Goal: Task Accomplishment & Management: Manage account settings

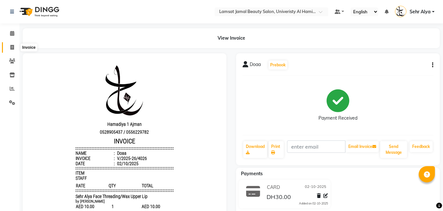
click at [12, 48] on icon at bounding box center [12, 47] width 4 height 5
select select "service"
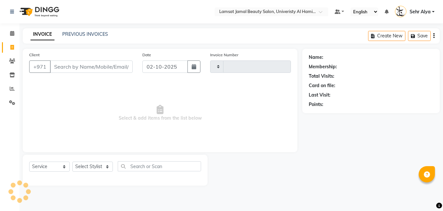
type input "4027"
select select "8294"
click at [11, 74] on icon at bounding box center [12, 74] width 6 height 5
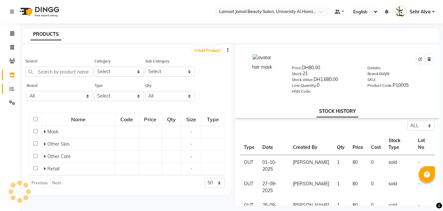
click at [12, 92] on link "Reports" at bounding box center [10, 88] width 16 height 11
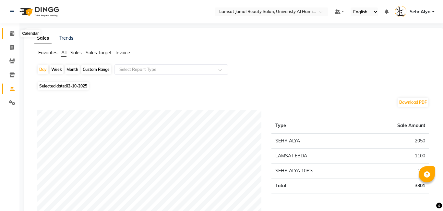
click at [12, 34] on icon at bounding box center [12, 33] width 4 height 5
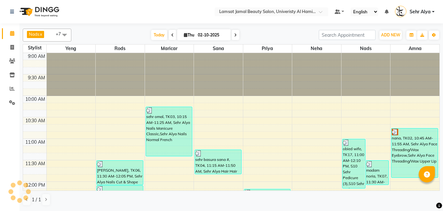
scroll to position [309, 0]
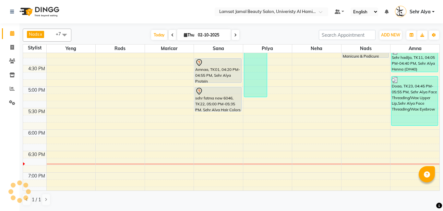
click at [164, 80] on div "9:00 AM 9:30 AM 10:00 AM 10:30 AM 11:00 AM 11:30 AM 12:00 PM 12:30 PM 1:00 PM 1…" at bounding box center [231, 65] width 417 height 642
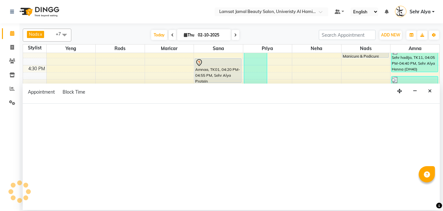
scroll to position [339, 0]
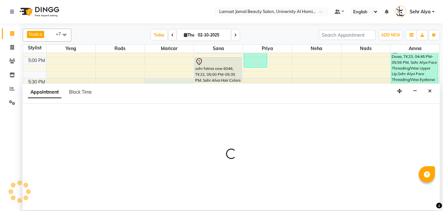
select select "79911"
select select "tentative"
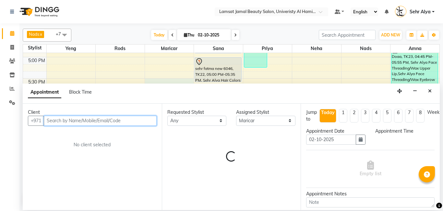
select select "1050"
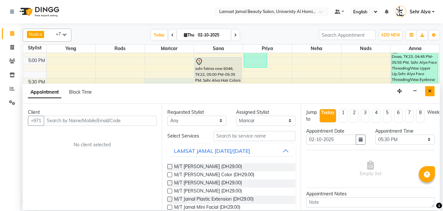
click at [430, 92] on icon "Close" at bounding box center [430, 91] width 4 height 5
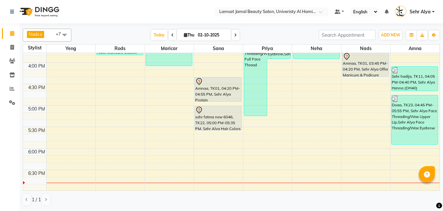
scroll to position [286, 0]
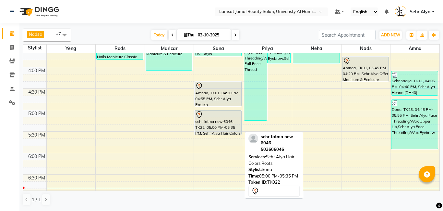
click at [212, 126] on div "sehr fatma new 6046, TK22, 05:00 PM-05:35 PM, Sehr Alya Hair Colors Roots" at bounding box center [218, 122] width 46 height 24
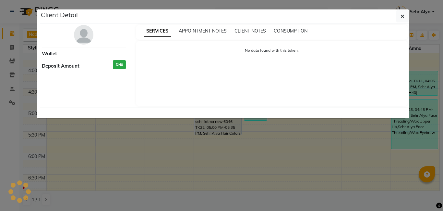
select select "7"
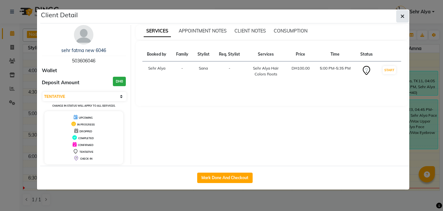
click at [401, 16] on icon "button" at bounding box center [403, 16] width 4 height 5
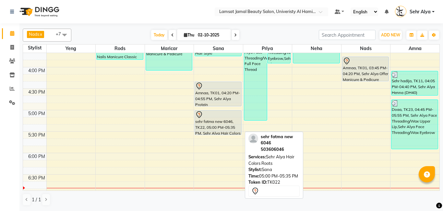
click at [212, 118] on div "sehr fatma new 6046, TK22, 05:00 PM-05:35 PM, Sehr Alya Hair Colors Roots" at bounding box center [218, 122] width 46 height 24
select select "7"
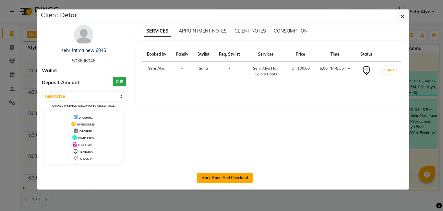
click at [225, 178] on button "Mark Done And Checkout" at bounding box center [225, 177] width 56 height 10
select select "service"
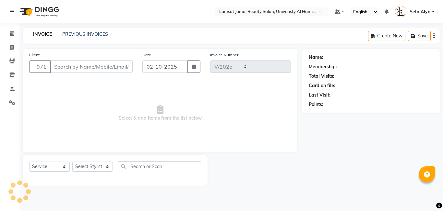
select select "8294"
type input "4027"
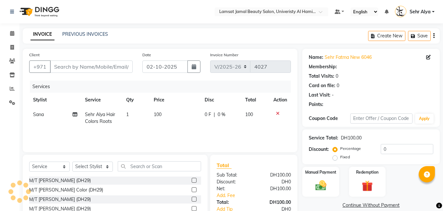
type input "50*****46"
select select "79912"
click at [12, 31] on icon at bounding box center [12, 33] width 4 height 5
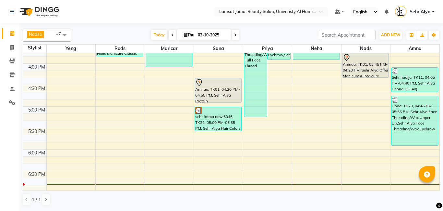
scroll to position [316, 0]
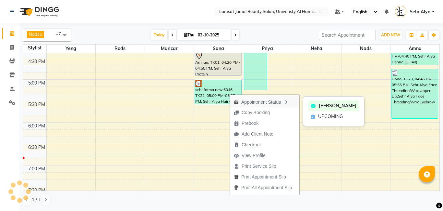
drag, startPoint x: 290, startPoint y: 111, endPoint x: 255, endPoint y: 101, distance: 36.8
click at [255, 101] on ul "Appointment Status Copy Booking Prebook Add Client Note Checkout View Profile P…" at bounding box center [265, 144] width 70 height 101
click at [255, 100] on div "Appointment Status" at bounding box center [264, 101] width 69 height 11
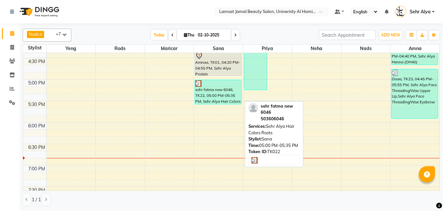
click at [214, 87] on div "sehr fatma new 6046, TK22, 05:00 PM-05:35 PM, Sehr Alya Hair Colors Roots" at bounding box center [218, 92] width 46 height 24
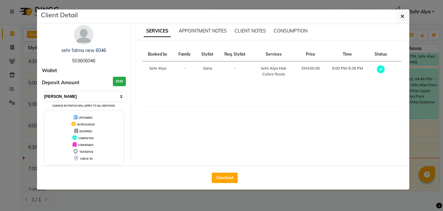
click at [123, 95] on select "Select MARK DONE UPCOMING" at bounding box center [85, 96] width 84 height 9
select select "5"
click at [43, 92] on select "Select MARK DONE UPCOMING" at bounding box center [85, 96] width 84 height 9
click at [5, 33] on ngb-modal-window "Client Detail sehr fatma new 6046 503606046 Wallet Deposit Amount DH0 Select MA…" at bounding box center [221, 105] width 443 height 211
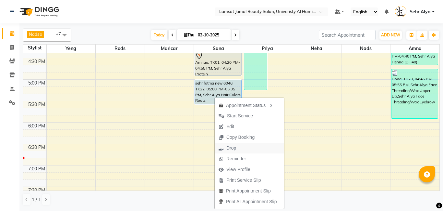
click at [225, 146] on span "Drop" at bounding box center [227, 147] width 25 height 11
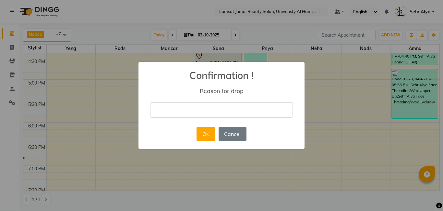
drag, startPoint x: 189, startPoint y: 111, endPoint x: 192, endPoint y: 102, distance: 9.5
click at [189, 110] on input "text" at bounding box center [221, 109] width 143 height 15
type input "double"
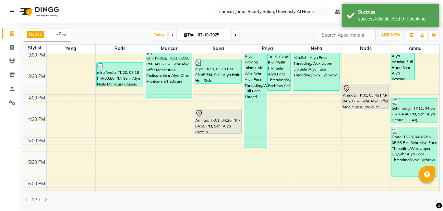
scroll to position [255, 0]
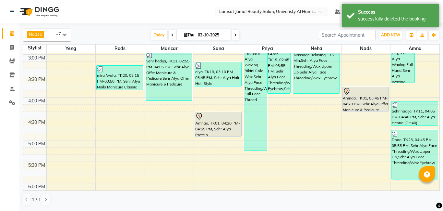
click at [163, 121] on div "9:00 AM 9:30 AM 10:00 AM 10:30 AM 11:00 AM 11:30 AM 12:00 PM 12:30 PM 1:00 PM 1…" at bounding box center [231, 118] width 417 height 642
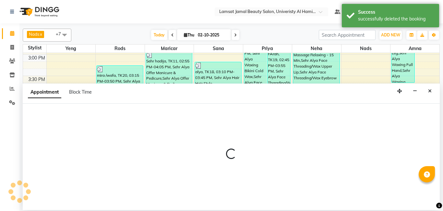
select select "79911"
select select "tentative"
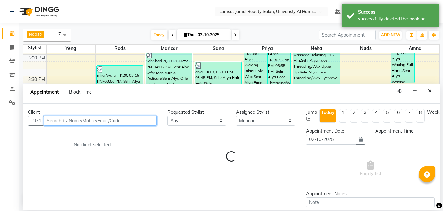
select select "990"
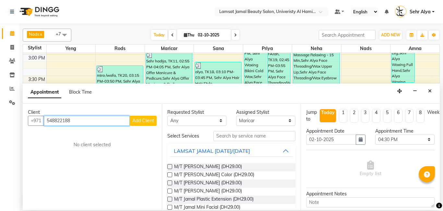
type input "548822188"
click at [141, 117] on button "Add Client" at bounding box center [143, 121] width 27 height 10
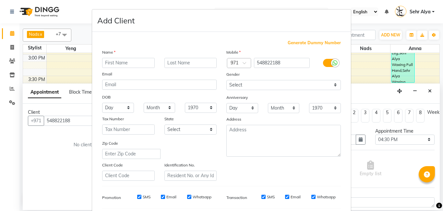
click at [89, 77] on ngb-modal-window "Add Client Generate Dummy Number Name Email DOB Day 01 02 03 04 05 06 07 08 09 …" at bounding box center [221, 105] width 443 height 211
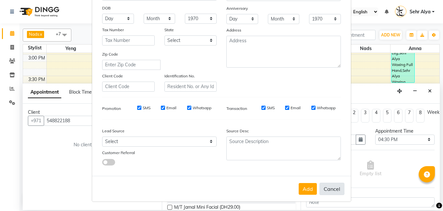
click at [325, 188] on button "Cancel" at bounding box center [332, 188] width 25 height 12
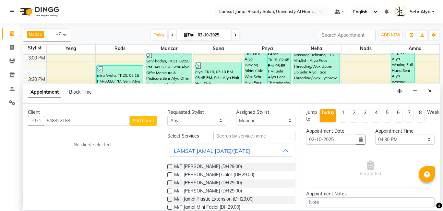
select select
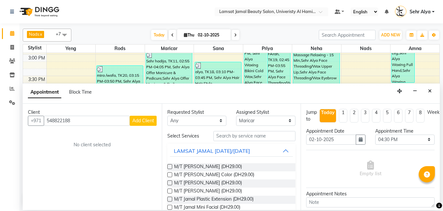
select select
checkbox input "false"
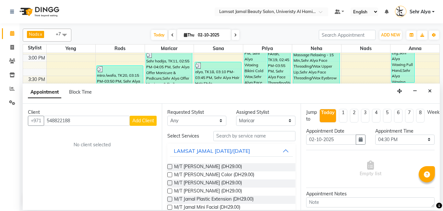
checkbox input "false"
click at [93, 125] on div "Client [PHONE_NUMBER] Add Client No client selected" at bounding box center [92, 157] width 139 height 106
click at [93, 118] on input "548822188" at bounding box center [87, 121] width 86 height 10
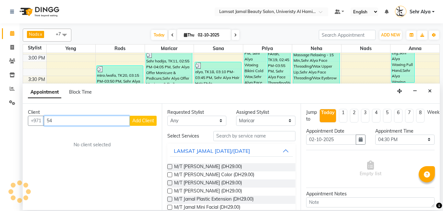
type input "5"
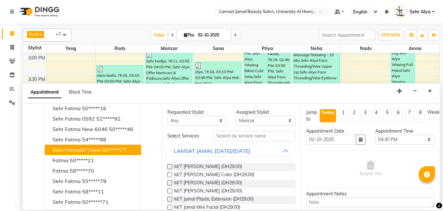
scroll to position [0, 0]
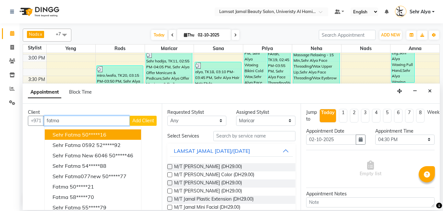
click at [104, 120] on input "fatma" at bounding box center [87, 121] width 86 height 10
type input "f"
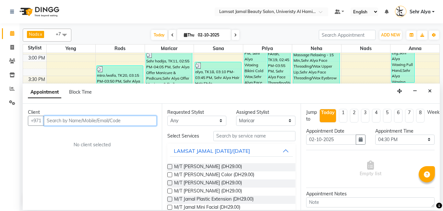
click at [63, 121] on input "text" at bounding box center [100, 121] width 113 height 10
type input "54';"
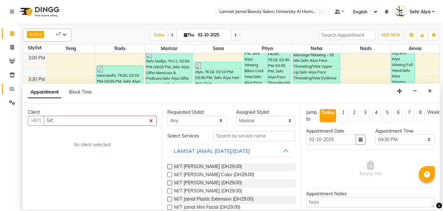
click at [13, 88] on icon at bounding box center [12, 88] width 5 height 5
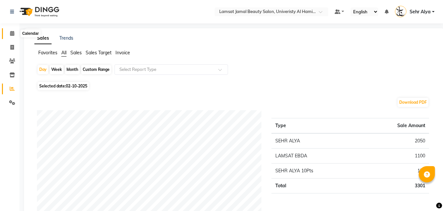
click at [10, 33] on icon at bounding box center [12, 33] width 4 height 5
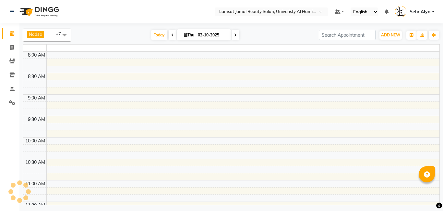
click at [10, 33] on icon at bounding box center [12, 33] width 4 height 5
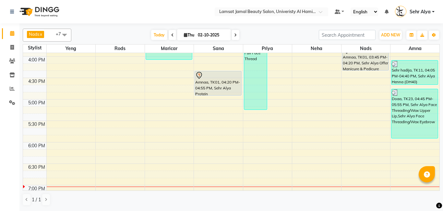
scroll to position [295, 0]
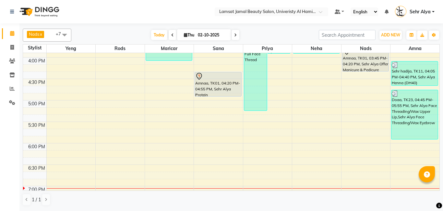
click at [162, 75] on div "9:00 AM 9:30 AM 10:00 AM 10:30 AM 11:00 AM 11:30 AM 12:00 PM 12:30 PM 1:00 PM 1…" at bounding box center [231, 79] width 417 height 642
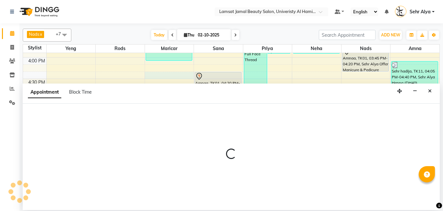
select select "79911"
select select "tentative"
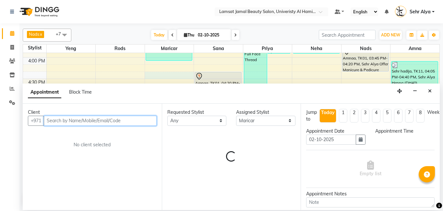
click at [76, 120] on input "text" at bounding box center [100, 121] width 113 height 10
select select "975"
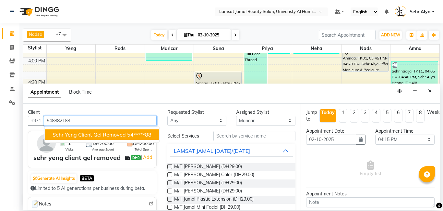
click at [77, 131] on span "sehr yeng client gel removed" at bounding box center [89, 134] width 73 height 6
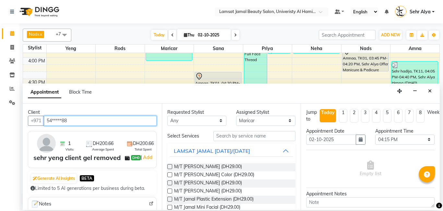
type input "54*****88"
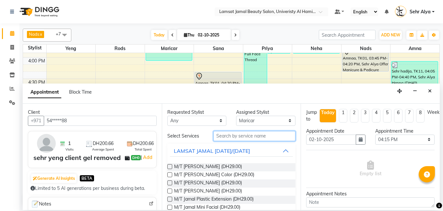
click at [251, 133] on input "text" at bounding box center [255, 136] width 82 height 10
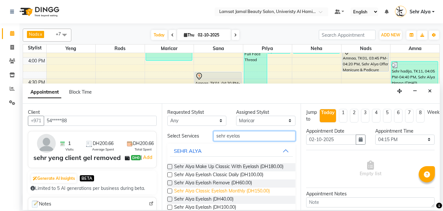
type input "sehr eyelas"
click at [222, 190] on span "Sehr Alya Classic Eyelash Monthly (DH150.00)" at bounding box center [222, 191] width 96 height 8
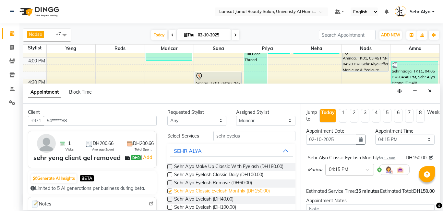
checkbox input "false"
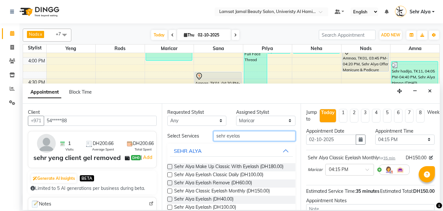
click at [246, 137] on input "sehr eyelas" at bounding box center [255, 136] width 82 height 10
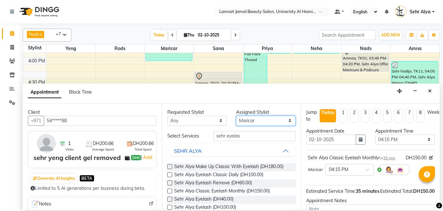
click at [259, 119] on select "Select [PERSON_NAME] Amna [PERSON_NAME] [PERSON_NAME] Ebda Lamsat [PERSON_NAME]…" at bounding box center [265, 121] width 59 height 10
select select "79912"
click at [236, 116] on select "Select [PERSON_NAME] Amna [PERSON_NAME] [PERSON_NAME] Ebda Lamsat [PERSON_NAME]…" at bounding box center [265, 121] width 59 height 10
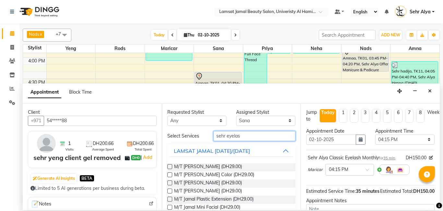
click at [242, 136] on input "sehr eyelas" at bounding box center [255, 136] width 82 height 10
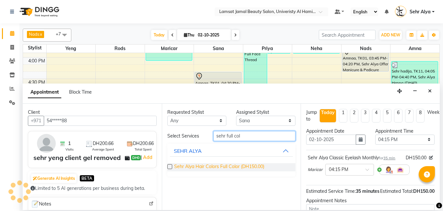
type input "sehr full col"
click at [195, 169] on span "Sehr Alya Hair Colors Full Color (DH150.00)" at bounding box center [219, 167] width 90 height 8
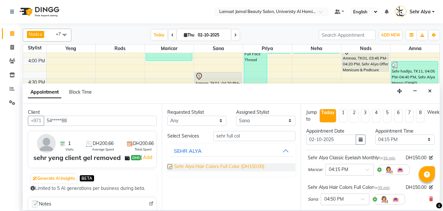
checkbox input "false"
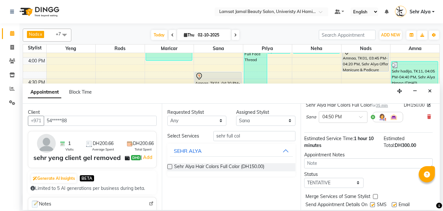
scroll to position [101, 3]
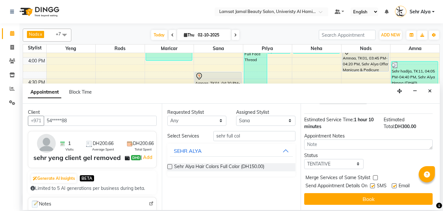
click at [375, 177] on label at bounding box center [375, 177] width 5 height 5
click at [375, 177] on input "checkbox" at bounding box center [375, 178] width 4 height 4
checkbox input "true"
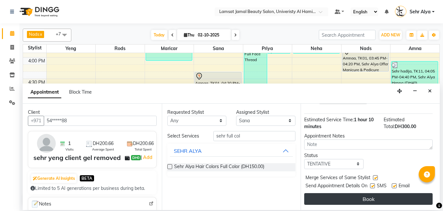
click at [372, 198] on button "Book" at bounding box center [368, 199] width 129 height 12
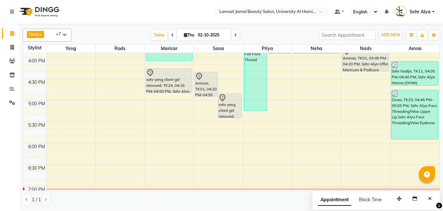
click at [209, 125] on div "9:00 AM 9:30 AM 10:00 AM 10:30 AM 11:00 AM 11:30 AM 12:00 PM 12:30 PM 1:00 PM 1…" at bounding box center [231, 79] width 417 height 642
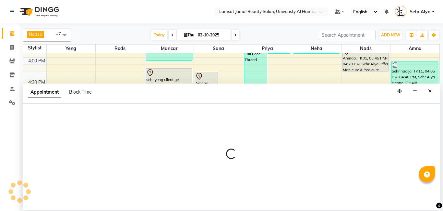
select select "79912"
select select "tentative"
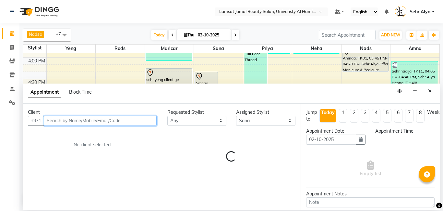
select select "1050"
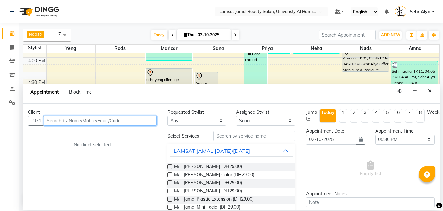
click at [54, 121] on input "text" at bounding box center [100, 121] width 113 height 10
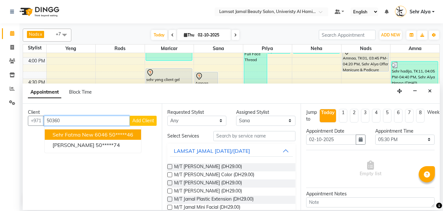
click at [69, 133] on span "sehr fatma new 6046" at bounding box center [80, 134] width 55 height 6
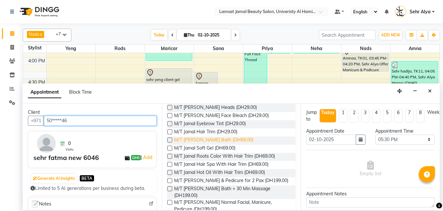
scroll to position [0, 0]
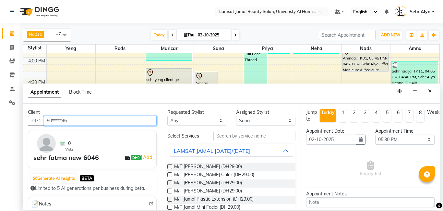
type input "50*****46"
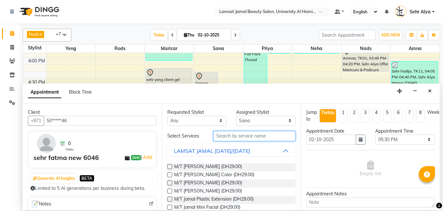
click at [243, 136] on input "text" at bounding box center [255, 136] width 82 height 10
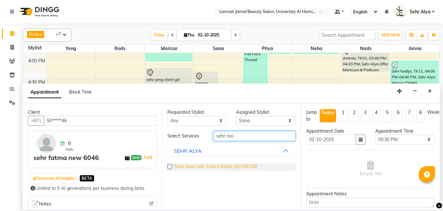
type input "sehr roo"
click at [225, 169] on span "Sehr Alya Hair Colors Roots (DH100.00)" at bounding box center [215, 167] width 83 height 8
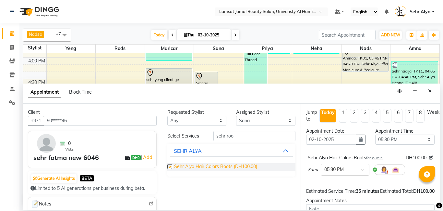
checkbox input "false"
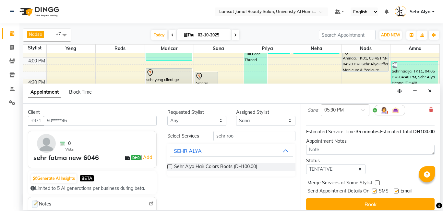
scroll to position [71, 0]
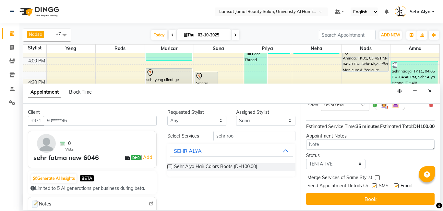
click at [377, 176] on label at bounding box center [377, 177] width 5 height 5
click at [377, 176] on input "checkbox" at bounding box center [377, 178] width 4 height 4
checkbox input "true"
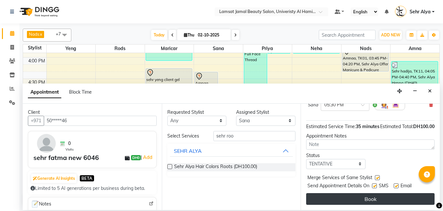
click at [368, 197] on button "Book" at bounding box center [370, 199] width 129 height 12
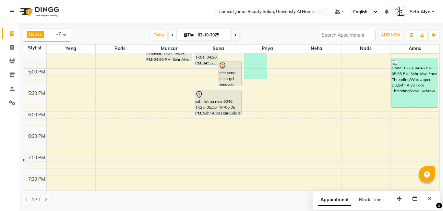
scroll to position [323, 0]
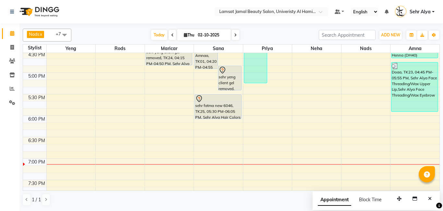
click at [261, 125] on div "9:00 AM 9:30 AM 10:00 AM 10:30 AM 11:00 AM 11:30 AM 12:00 PM 12:30 PM 1:00 PM 1…" at bounding box center [231, 51] width 417 height 642
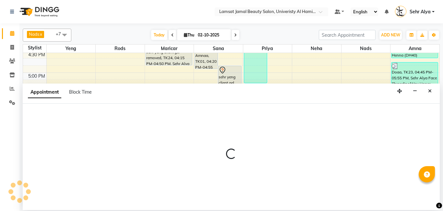
select select "79913"
select select "tentative"
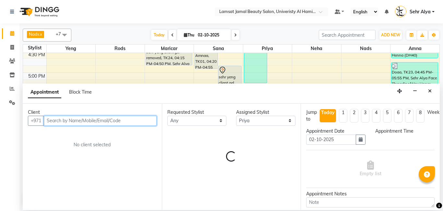
select select "1095"
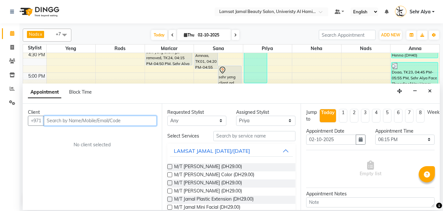
click at [133, 120] on input "text" at bounding box center [100, 121] width 113 height 10
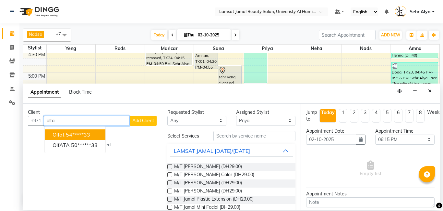
click at [87, 138] on button "Olfat 54*****33" at bounding box center [75, 134] width 61 height 10
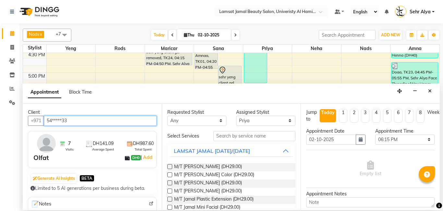
type input "54*****33"
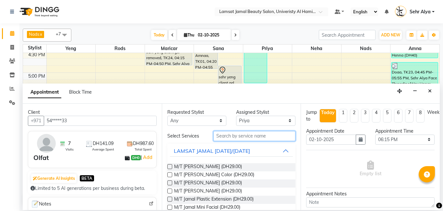
click at [223, 133] on input "text" at bounding box center [255, 136] width 82 height 10
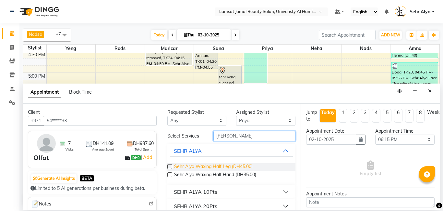
type input "[PERSON_NAME]"
click at [203, 165] on span "Sehr Alya Waxing Half Leg (DH45.00)" at bounding box center [213, 167] width 79 height 8
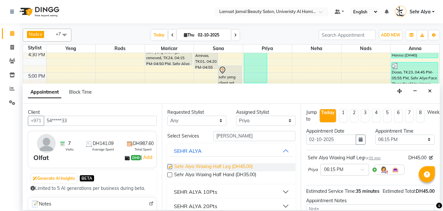
checkbox input "false"
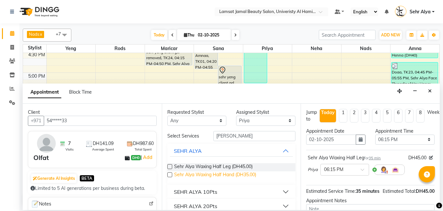
click at [202, 173] on span "Sehr Alya Waxing Half Hand (DH35.00)" at bounding box center [215, 175] width 82 height 8
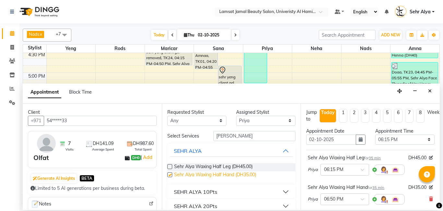
checkbox input "false"
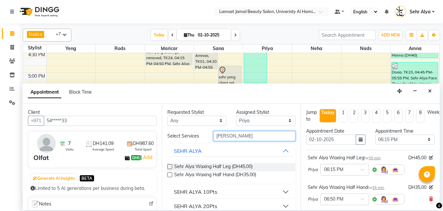
click at [246, 136] on input "[PERSON_NAME]" at bounding box center [255, 136] width 82 height 10
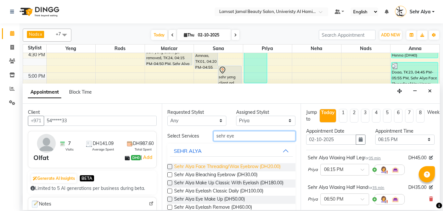
type input "sehr eye"
click at [237, 164] on span "Sehr Alya Face Threading/Wax Eyebrow (DH20.00)" at bounding box center [227, 167] width 106 height 8
checkbox input "false"
click at [260, 137] on input "sehr eye" at bounding box center [255, 136] width 82 height 10
type input "sehr up"
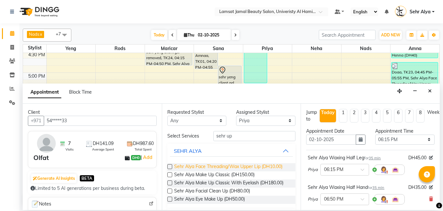
click at [251, 165] on span "Sehr Alya Face Threading/Wax Upper Lip (DH10.00)" at bounding box center [228, 167] width 108 height 8
checkbox input "false"
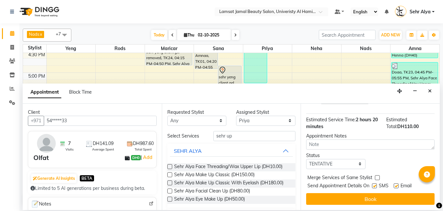
click at [378, 177] on label at bounding box center [377, 177] width 5 height 5
click at [378, 177] on input "checkbox" at bounding box center [377, 178] width 4 height 4
checkbox input "true"
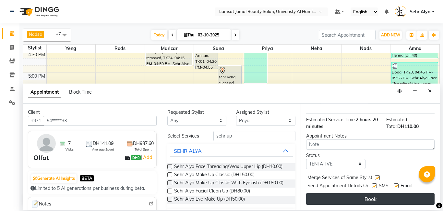
click at [369, 195] on button "Book" at bounding box center [370, 199] width 129 height 12
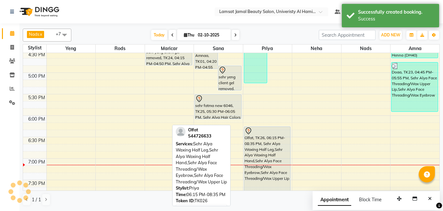
click at [265, 145] on div "Olfat, TK26, 06:15 PM-08:35 PM, Sehr Alya Waxing Half Leg,Sehr Alya Waxing Half…" at bounding box center [267, 176] width 46 height 99
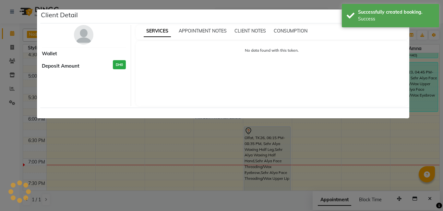
select select "7"
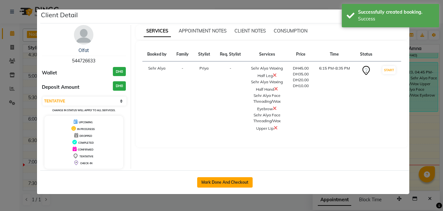
click at [230, 182] on button "Mark Done And Checkout" at bounding box center [225, 182] width 56 height 10
select select "service"
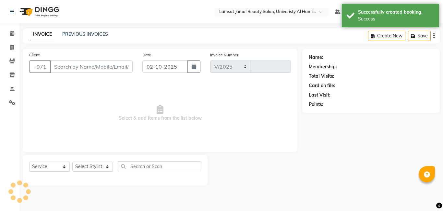
select select "8294"
type input "4027"
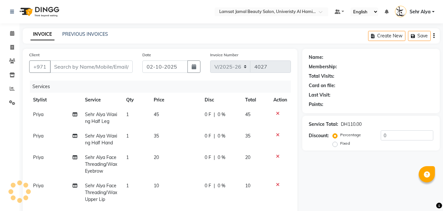
type input "54*****33"
select select "79913"
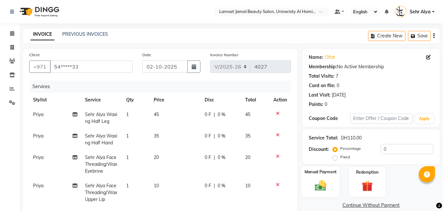
click at [320, 189] on img at bounding box center [321, 185] width 19 height 13
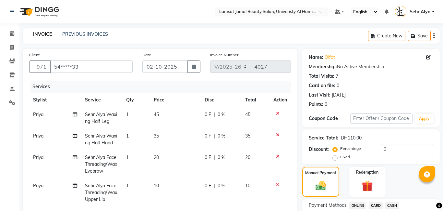
scroll to position [116, 0]
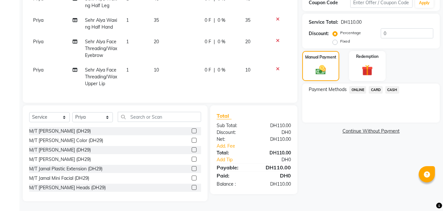
click at [393, 93] on div "CASH" at bounding box center [391, 90] width 17 height 9
click at [392, 88] on span "CASH" at bounding box center [393, 89] width 14 height 7
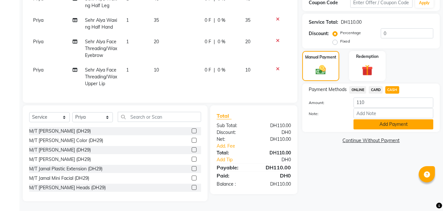
click at [384, 121] on button "Add Payment" at bounding box center [394, 124] width 80 height 10
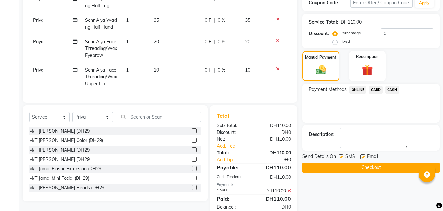
scroll to position [131, 0]
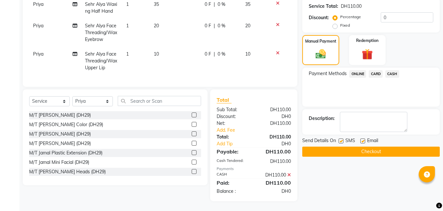
click at [380, 149] on button "Checkout" at bounding box center [372, 151] width 138 height 10
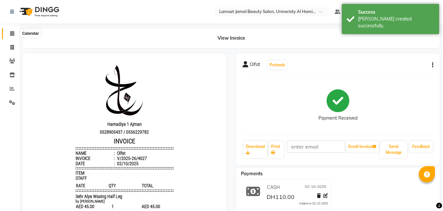
click at [10, 33] on icon at bounding box center [12, 33] width 4 height 5
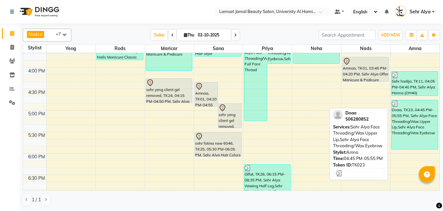
scroll to position [275, 0]
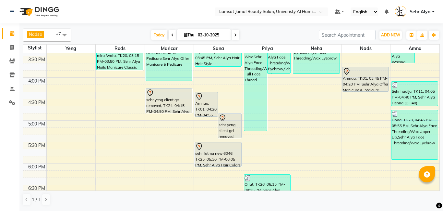
click at [414, 167] on div "9:00 AM 9:30 AM 10:00 AM 10:30 AM 11:00 AM 11:30 AM 12:00 PM 12:30 PM 1:00 PM 1…" at bounding box center [231, 99] width 417 height 642
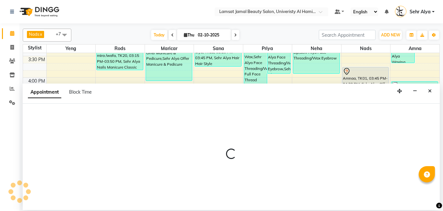
select select "79916"
select select "tentative"
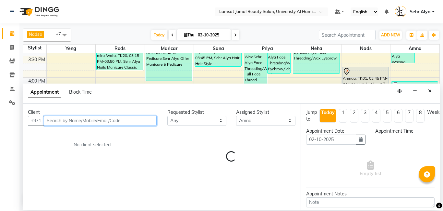
select select "1080"
